Goal: Check status: Check status

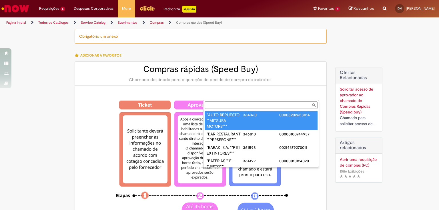
select select "**********"
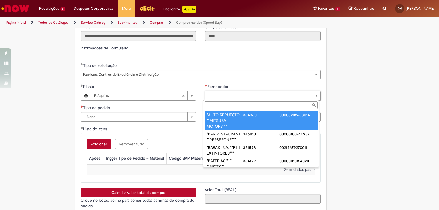
click at [222, 106] on input "Fornecedor" at bounding box center [261, 104] width 113 height 7
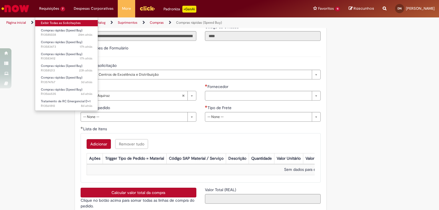
click at [55, 24] on link "Exibir Todas as Solicitações" at bounding box center [66, 23] width 63 height 6
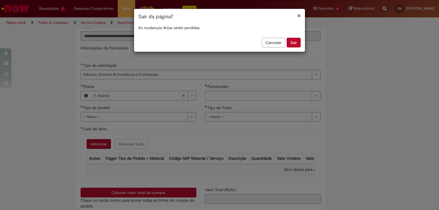
click at [298, 42] on button "Sair" at bounding box center [294, 43] width 14 height 10
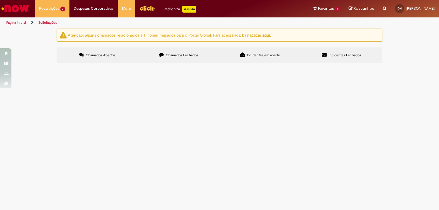
click at [190, 53] on span "Chamados Fechados" at bounding box center [182, 55] width 33 height 5
click at [0, 0] on icon at bounding box center [0, 0] width 0 height 0
click at [0, 0] on span "R13552852" at bounding box center [0, 0] width 0 height 0
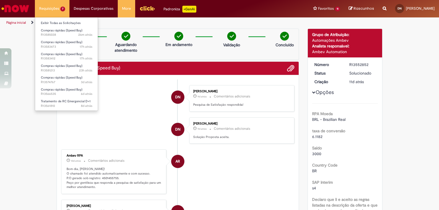
click at [53, 9] on li "Requisições 7 Exibir Todas as Solicitações Compras rápidas (Speed Buy) 26m atrá…" at bounding box center [52, 8] width 35 height 17
click at [49, 21] on link "Exibir Todas as Solicitações" at bounding box center [66, 23] width 63 height 6
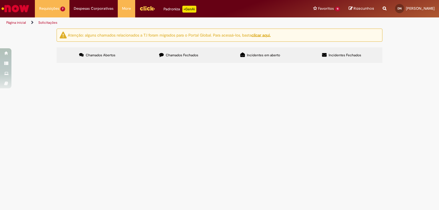
click at [176, 54] on span "Chamados Fechados" at bounding box center [182, 55] width 33 height 5
click at [0, 0] on icon at bounding box center [0, 0] width 0 height 0
click at [0, 0] on span "R13512231" at bounding box center [0, 0] width 0 height 0
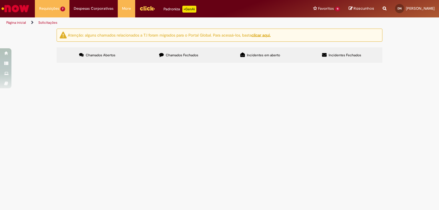
click at [0, 0] on span "R13512231" at bounding box center [0, 0] width 0 height 0
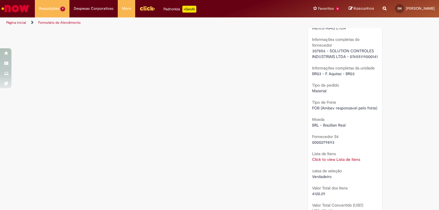
scroll to position [480, 0]
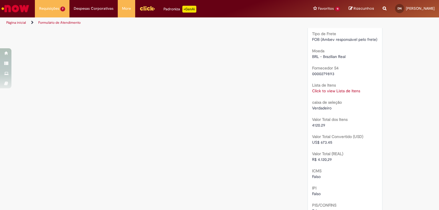
click at [314, 91] on link "Click to view Lista de Itens" at bounding box center [336, 90] width 48 height 5
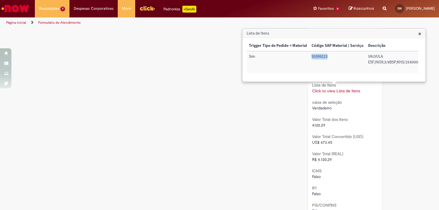
drag, startPoint x: 314, startPoint y: 57, endPoint x: 331, endPoint y: 59, distance: 17.8
click at [332, 59] on td "50399213" at bounding box center [337, 62] width 57 height 22
copy td "50399213"
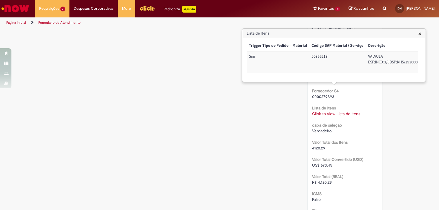
click at [422, 33] on h3 "Lista de Itens" at bounding box center [334, 33] width 183 height 9
click at [419, 33] on span "×" at bounding box center [419, 34] width 3 height 8
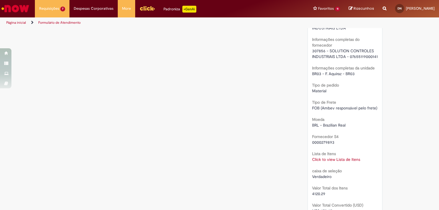
scroll to position [366, 0]
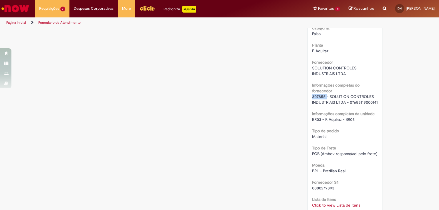
drag, startPoint x: 311, startPoint y: 97, endPoint x: 324, endPoint y: 97, distance: 13.4
click at [324, 97] on span "307856 - SOLUTION CONTROLES INDUSTRIAIS LTDA - 07655119000141" at bounding box center [345, 99] width 66 height 11
copy span "307856"
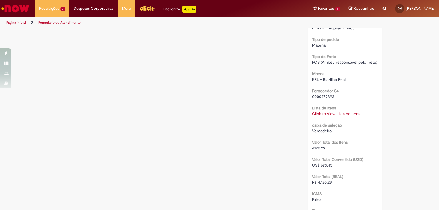
scroll to position [480, 0]
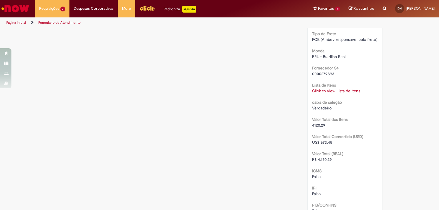
click at [317, 91] on link "Click to view Lista de Itens" at bounding box center [336, 90] width 48 height 5
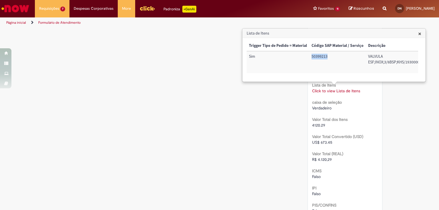
drag, startPoint x: 311, startPoint y: 59, endPoint x: 330, endPoint y: 59, distance: 18.9
click at [330, 59] on td "50399213" at bounding box center [337, 62] width 57 height 22
copy td "50399213"
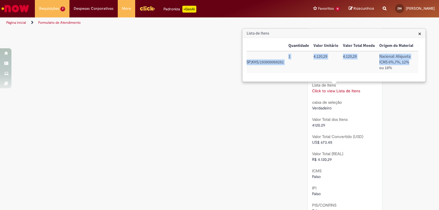
scroll to position [0, 149]
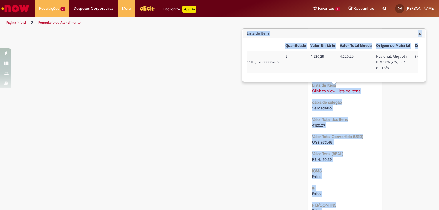
drag, startPoint x: 368, startPoint y: 55, endPoint x: 282, endPoint y: 67, distance: 87.7
click at [282, 67] on body "Pular para o conteúdo da página Requisições 7 Exibir Todas as Solicitações Comp…" at bounding box center [219, 105] width 439 height 210
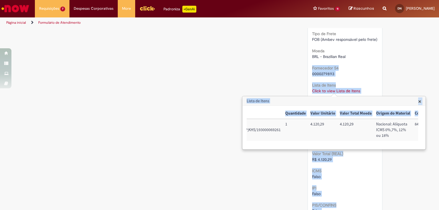
copy body "Fornecedor S4 0000279893 Lista de Itens Click to view Lista de Itens Click to v…"
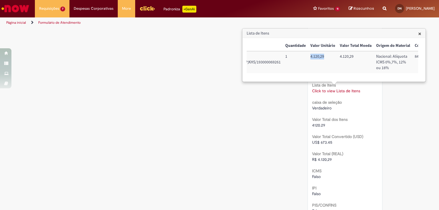
drag, startPoint x: 310, startPoint y: 56, endPoint x: 326, endPoint y: 56, distance: 16.6
click at [326, 56] on td "4.120,29" at bounding box center [322, 62] width 29 height 22
copy td "4.120,29"
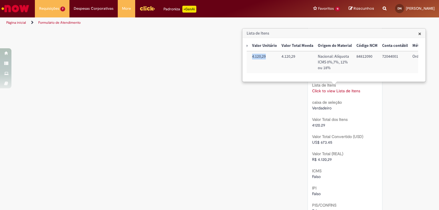
scroll to position [0, 208]
drag, startPoint x: 354, startPoint y: 57, endPoint x: 371, endPoint y: 59, distance: 16.7
click at [371, 59] on td "84812090" at bounding box center [366, 62] width 26 height 22
copy td "84812090"
drag, startPoint x: 380, startPoint y: 55, endPoint x: 398, endPoint y: 61, distance: 18.8
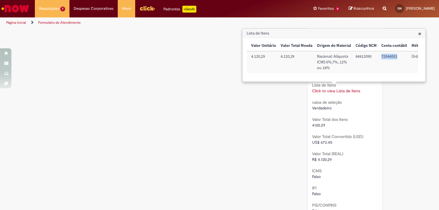
click at [398, 61] on td "72044001" at bounding box center [394, 62] width 30 height 22
copy td "72044001"
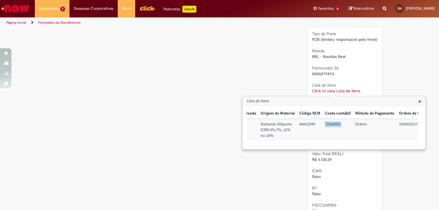
scroll to position [0, 277]
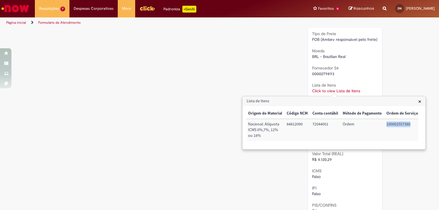
drag, startPoint x: 385, startPoint y: 123, endPoint x: 413, endPoint y: 126, distance: 28.4
click at [413, 126] on td "100002557380" at bounding box center [402, 130] width 36 height 22
copy td "100002557380"
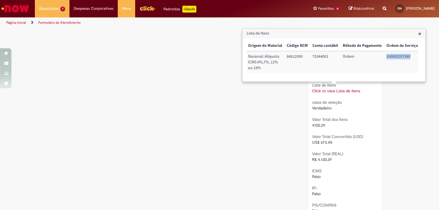
click at [419, 33] on span "×" at bounding box center [419, 34] width 3 height 8
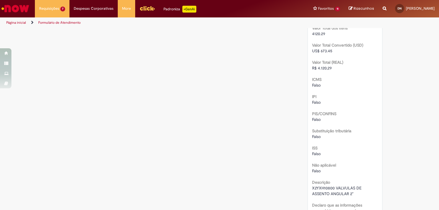
scroll to position [617, 0]
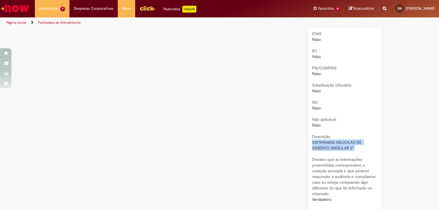
drag, startPoint x: 309, startPoint y: 144, endPoint x: 357, endPoint y: 151, distance: 48.8
copy div "X2YXH10800 VALVULAS DE ASSENTO ANGULAR 2""
